Goal: Information Seeking & Learning: Learn about a topic

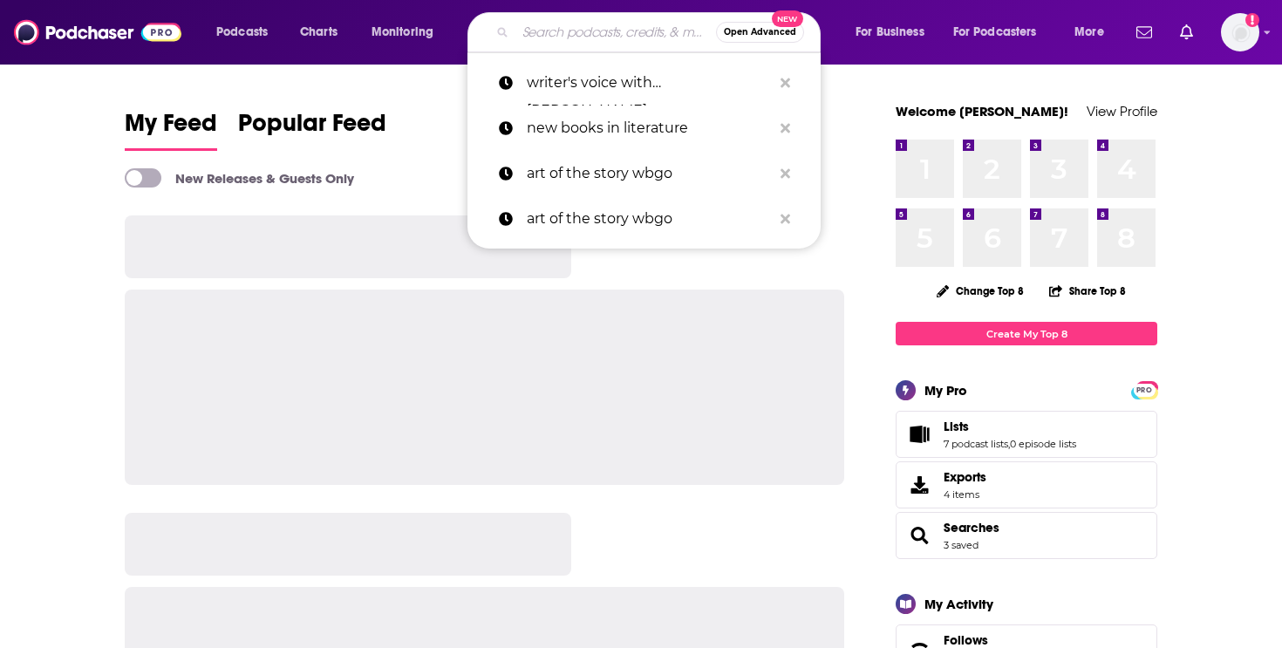
click at [550, 28] on input "Search podcasts, credits, & more..." at bounding box center [615, 32] width 201 height 28
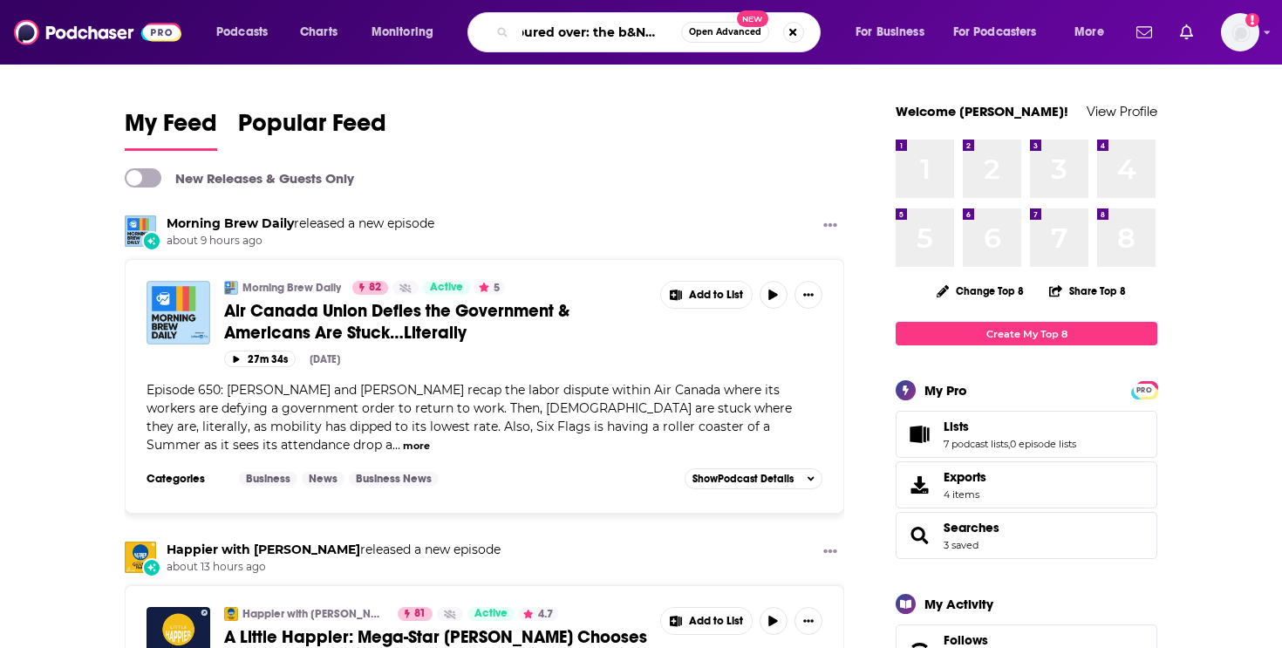
scroll to position [0, 36]
type input "poured over: the b&N podcast"
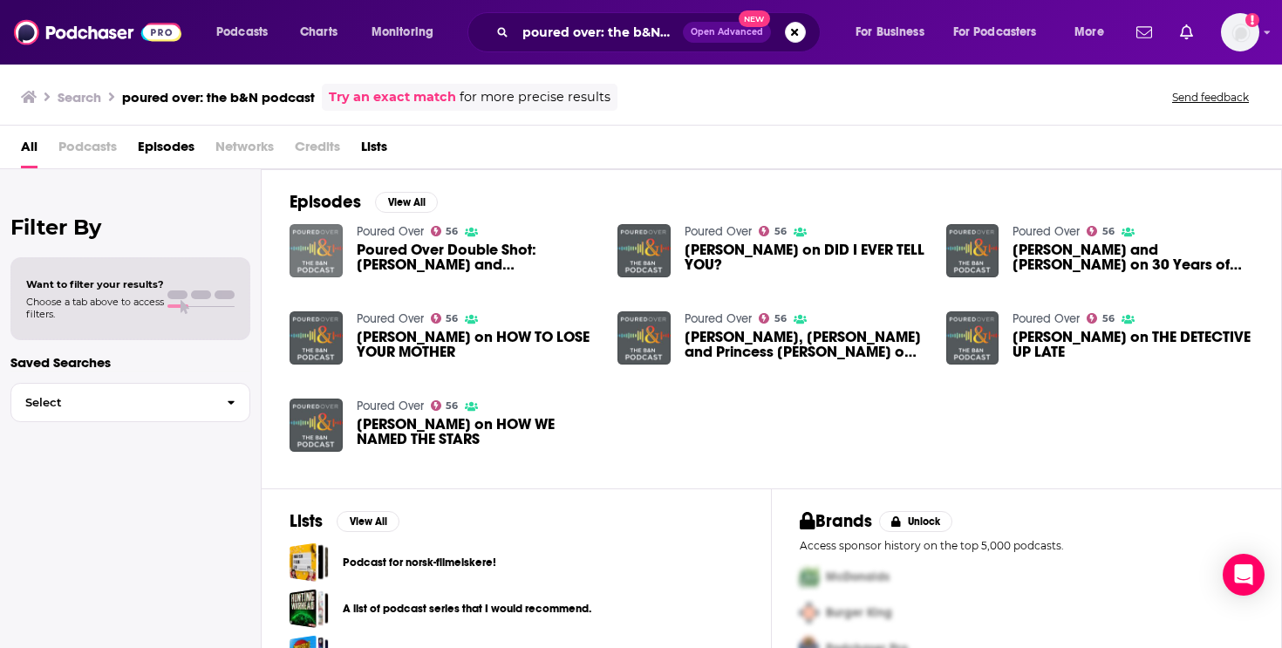
click at [322, 259] on img "Poured Over Double Shot: Luis Alberto Urrea and Rita Chang-Eppig" at bounding box center [316, 250] width 53 height 53
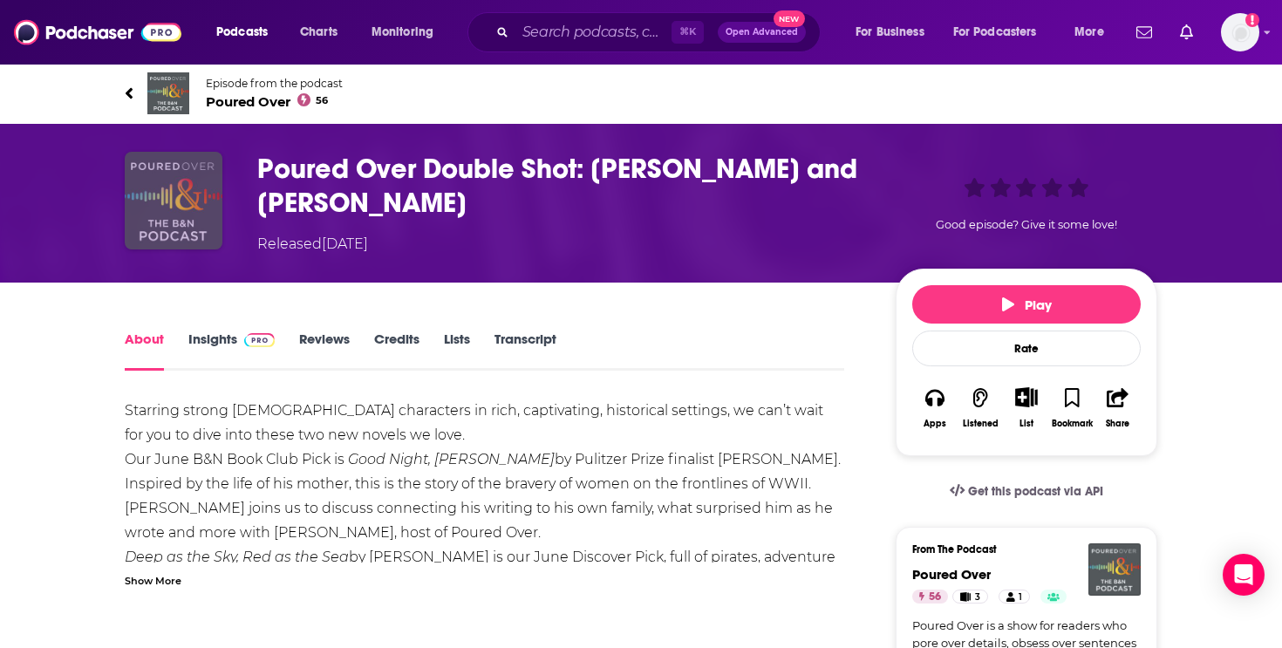
click at [201, 191] on img "Poured Over Double Shot: Luis Alberto Urrea and Rita Chang-Eppig" at bounding box center [174, 201] width 98 height 98
click at [258, 102] on span "Poured Over 56" at bounding box center [274, 101] width 137 height 17
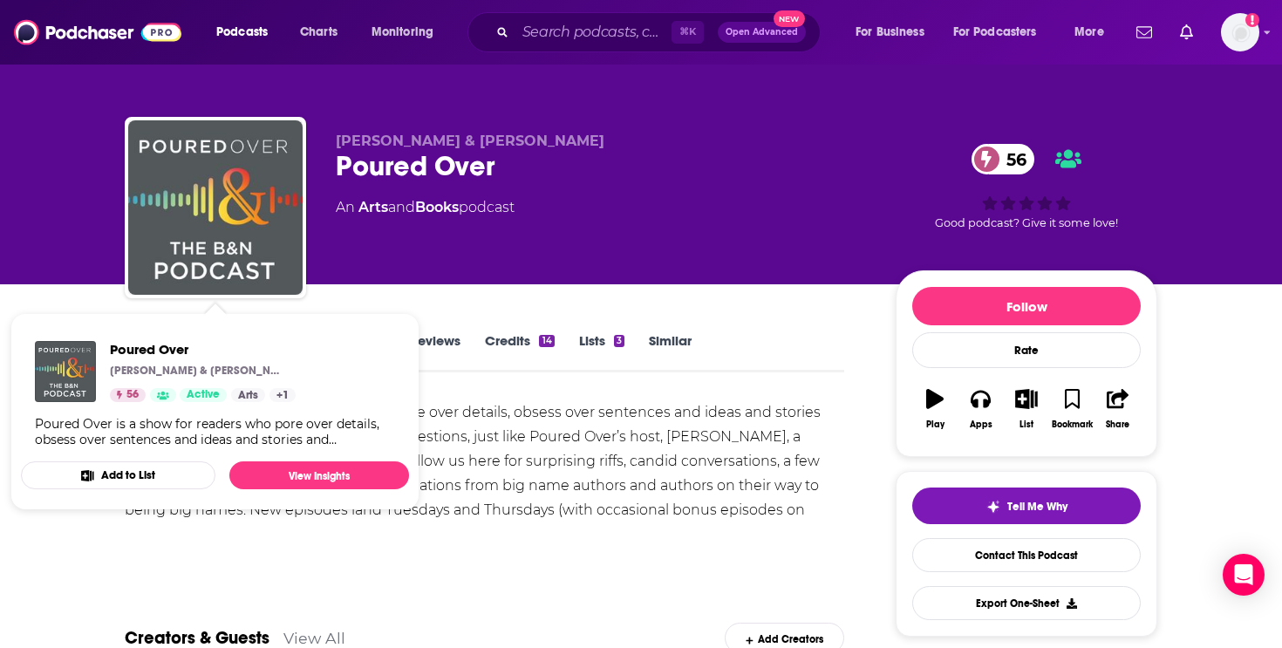
click at [589, 508] on div "Poured Over is a show for readers who pore over details, obsess over sentences …" at bounding box center [484, 473] width 719 height 147
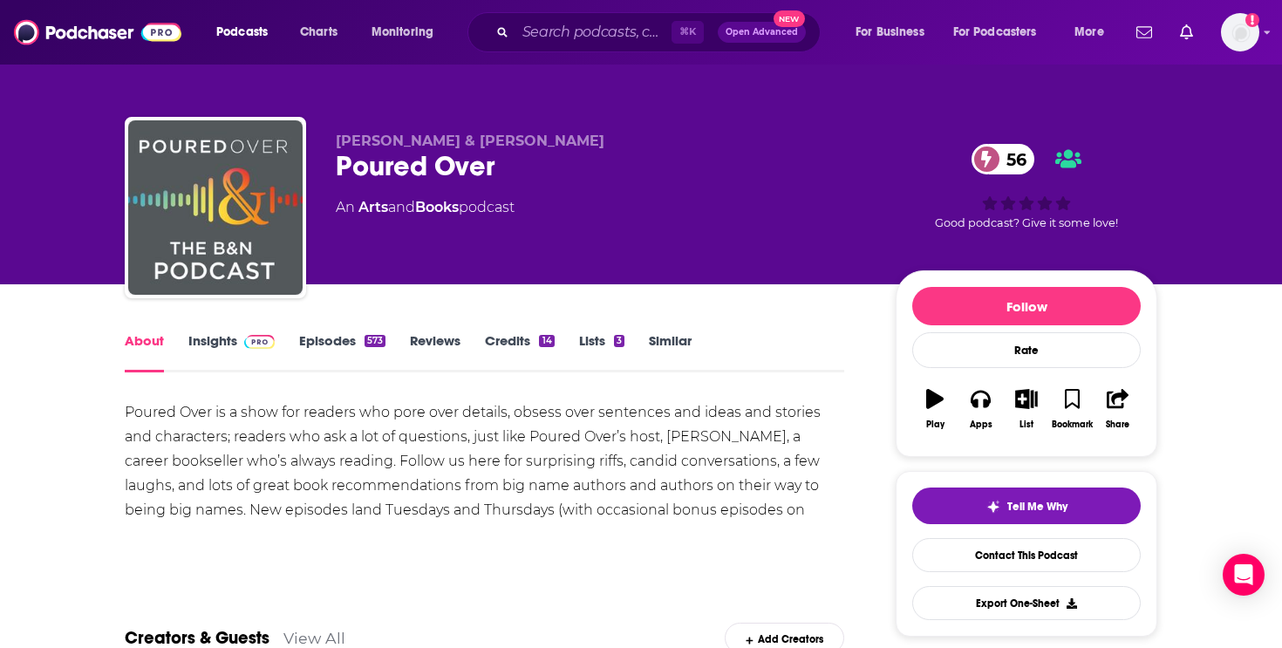
click at [208, 338] on link "Insights" at bounding box center [231, 352] width 86 height 40
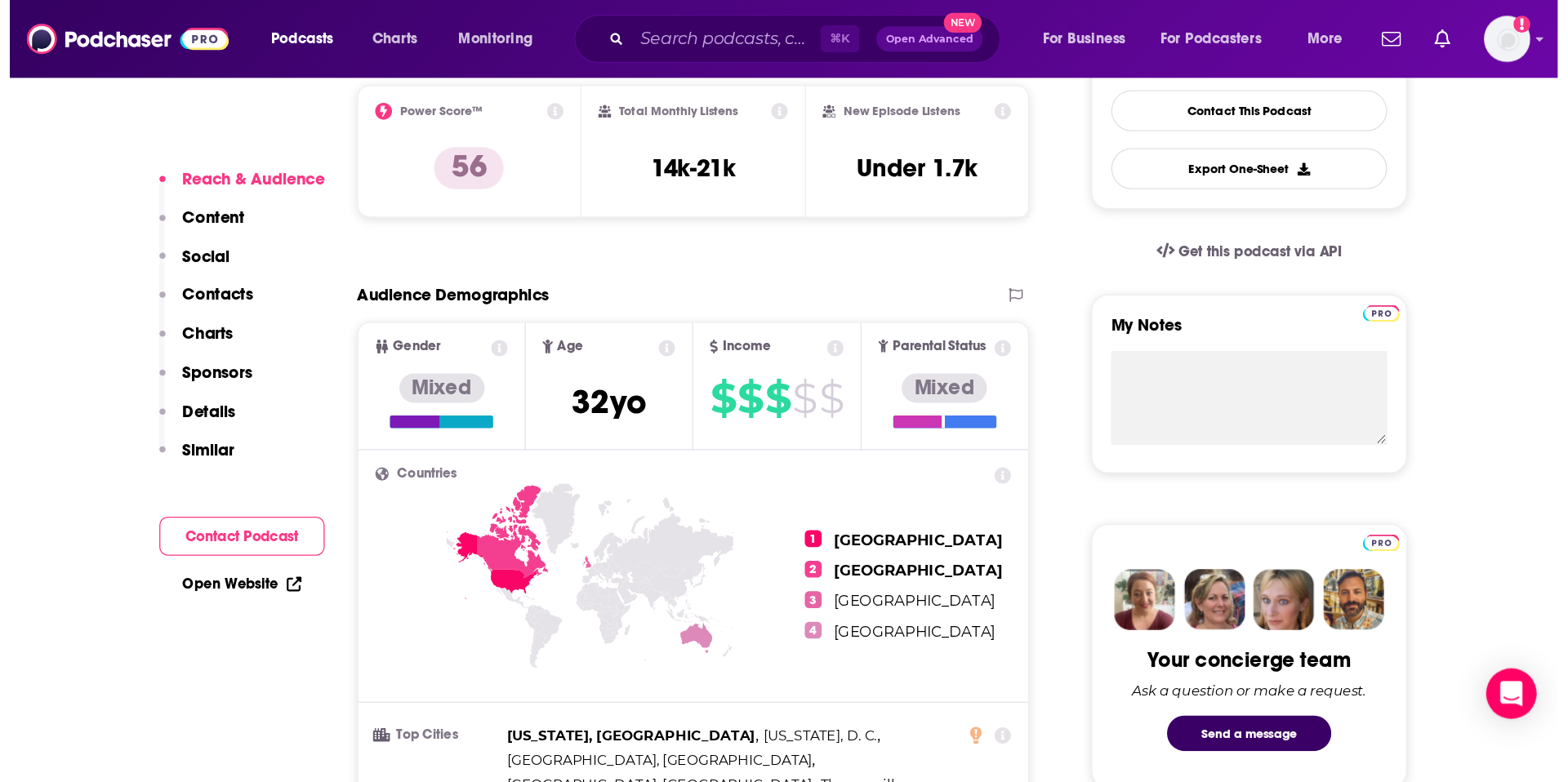
scroll to position [499, 0]
